Goal: Go to known website: Go to known website

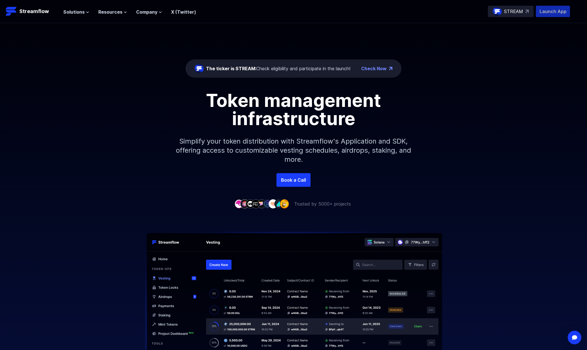
click at [552, 16] on p "Launch App" at bounding box center [553, 11] width 34 height 11
click at [260, 141] on p "Simplify your token distribution with Streamflow's Application and SDK, offerin…" at bounding box center [293, 150] width 244 height 45
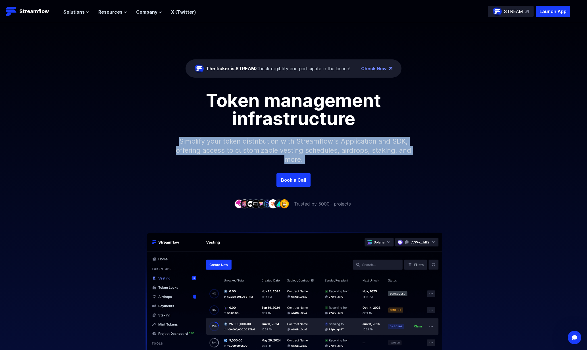
click at [260, 141] on p "Simplify your token distribution with Streamflow's Application and SDK, offerin…" at bounding box center [293, 150] width 244 height 45
click at [259, 142] on p "Simplify your token distribution with Streamflow's Application and SDK, offerin…" at bounding box center [293, 150] width 244 height 45
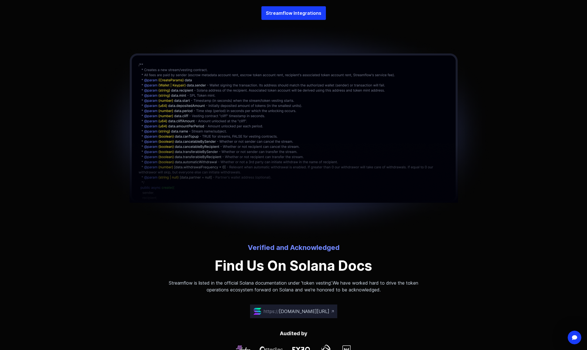
scroll to position [2019, 0]
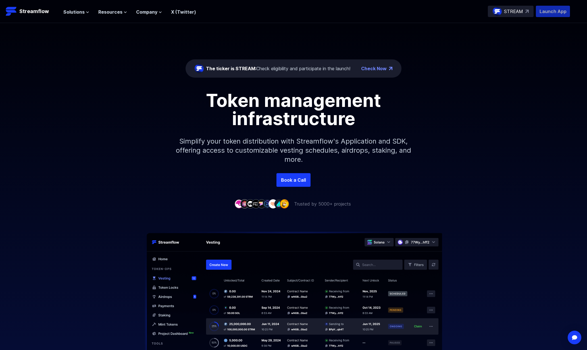
click at [558, 16] on p "Launch App" at bounding box center [553, 11] width 34 height 11
